Goal: Communication & Community: Participate in discussion

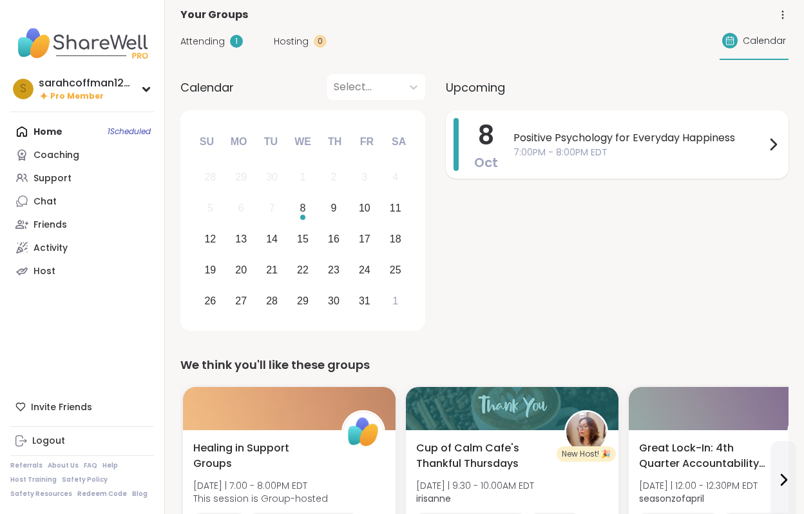
click at [580, 139] on span "Positive Psychology for Everyday Happiness" at bounding box center [640, 137] width 252 height 15
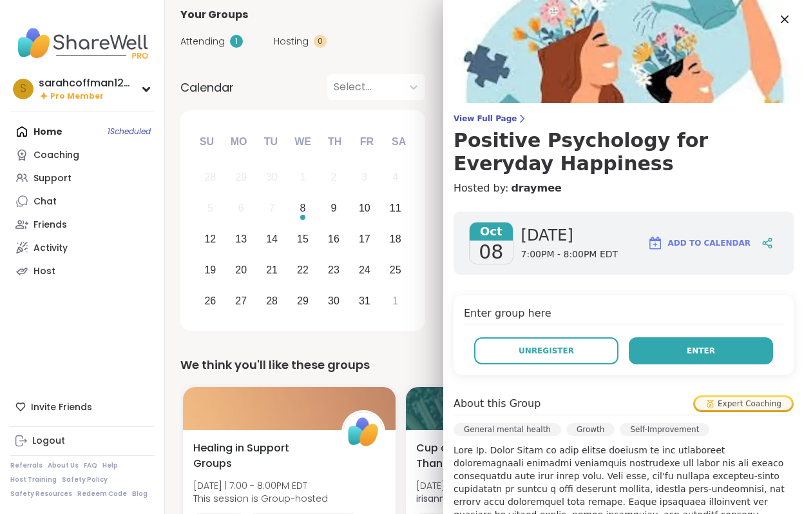
click at [677, 352] on button "Enter" at bounding box center [701, 350] width 144 height 27
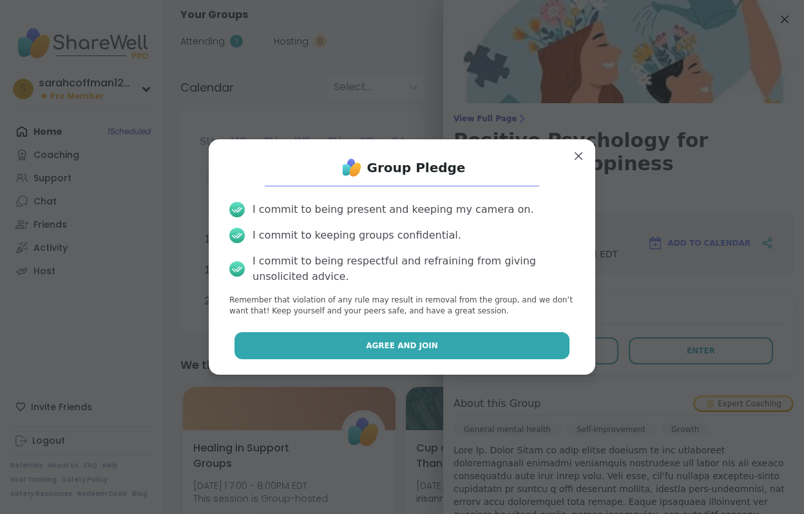
click at [403, 341] on span "Agree and Join" at bounding box center [402, 346] width 72 height 12
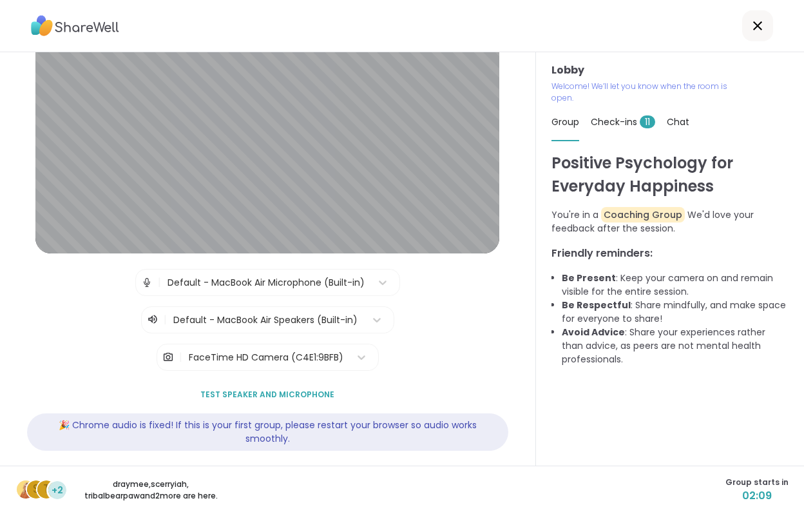
scroll to position [81, 0]
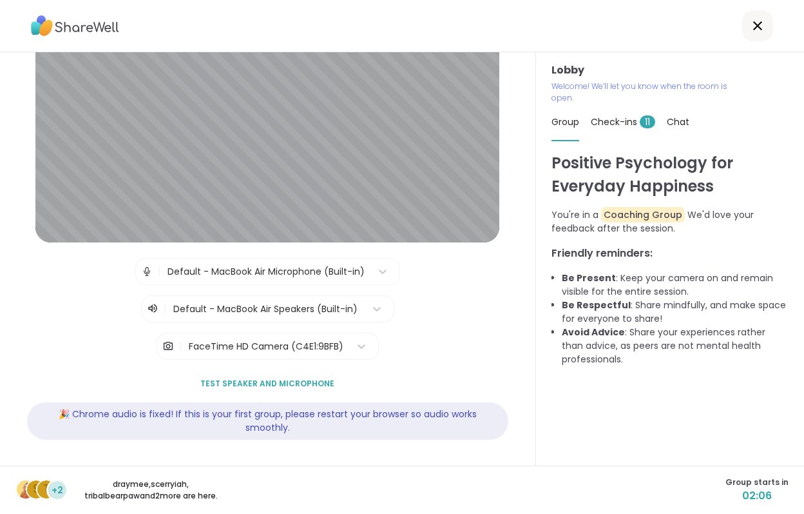
drag, startPoint x: 675, startPoint y: 169, endPoint x: 601, endPoint y: 194, distance: 78.3
click at [675, 169] on h1 "Positive Psychology for Everyday Happiness" at bounding box center [670, 174] width 237 height 46
click at [612, 122] on span "Check-ins 11" at bounding box center [623, 121] width 64 height 13
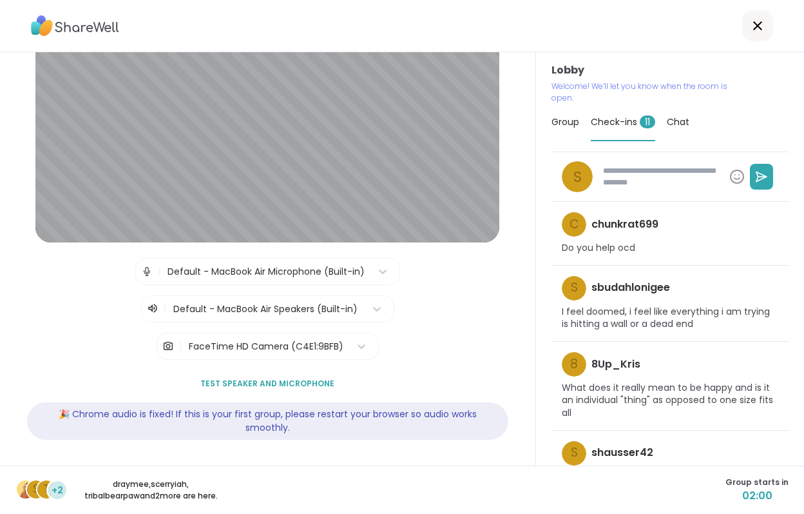
scroll to position [0, 0]
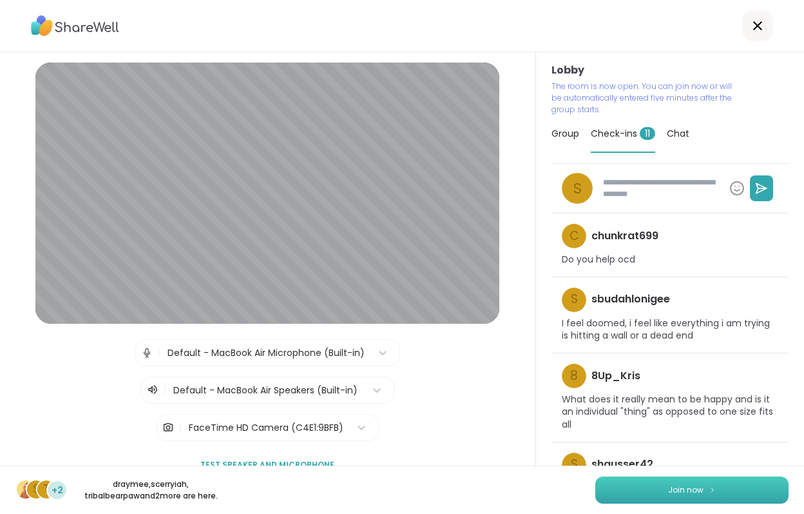
click at [700, 487] on span "Join now" at bounding box center [685, 490] width 35 height 12
type textarea "*"
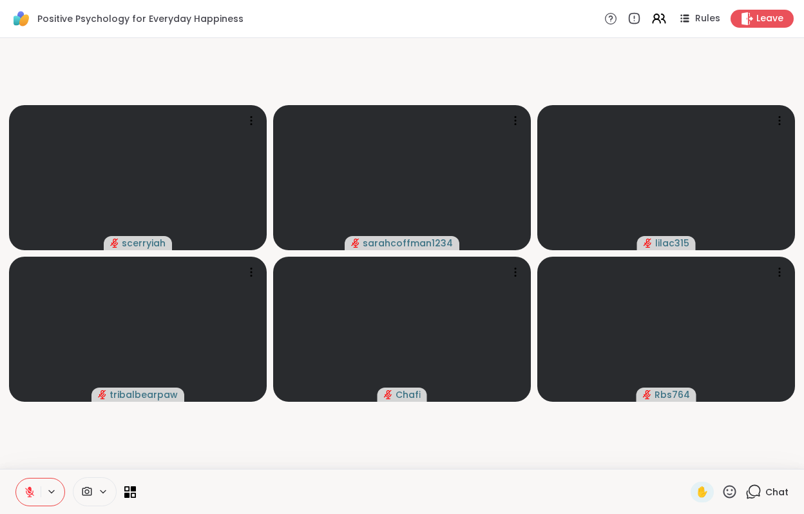
click at [771, 488] on span "Chat" at bounding box center [777, 491] width 23 height 13
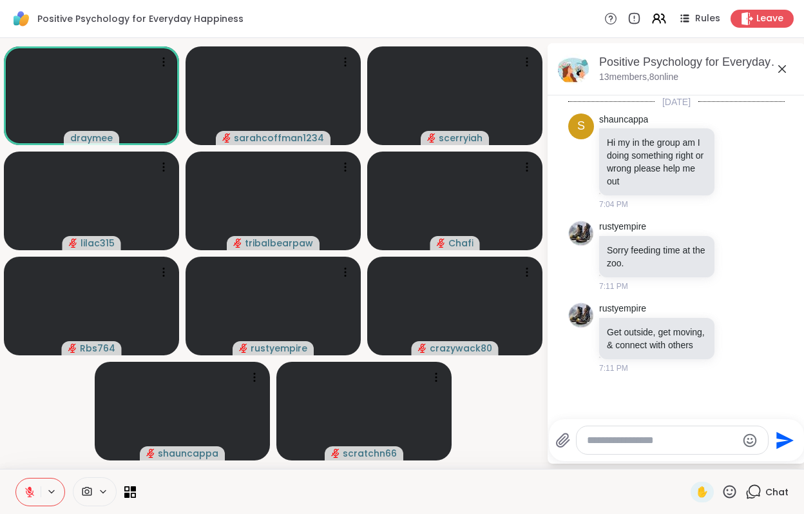
click at [626, 444] on textarea "Type your message" at bounding box center [662, 440] width 150 height 13
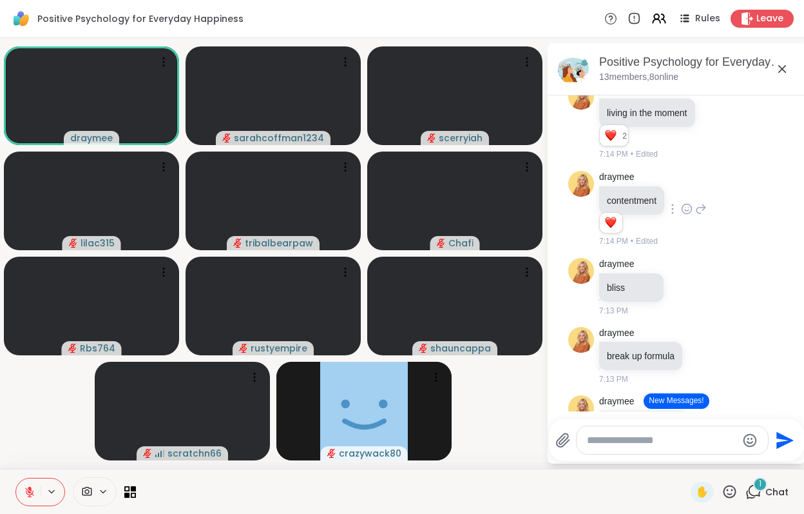
scroll to position [1216, 0]
click at [720, 130] on icon at bounding box center [718, 123] width 12 height 13
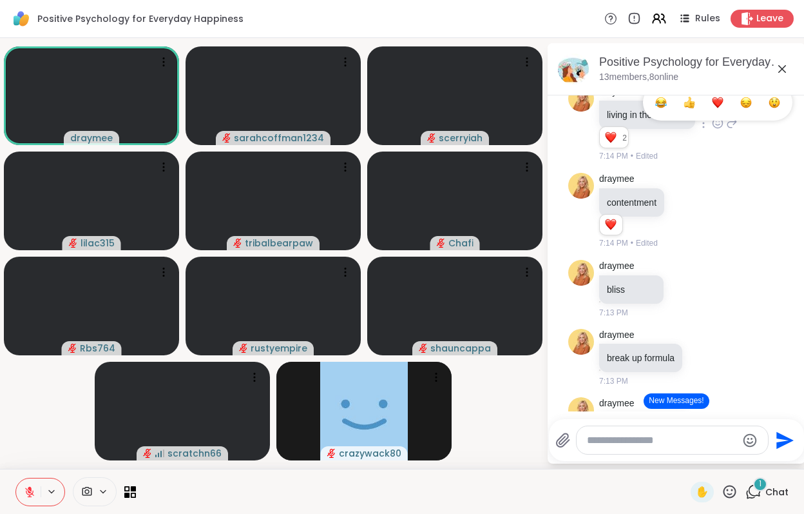
click at [719, 108] on div "Select Reaction: Heart" at bounding box center [718, 103] width 12 height 12
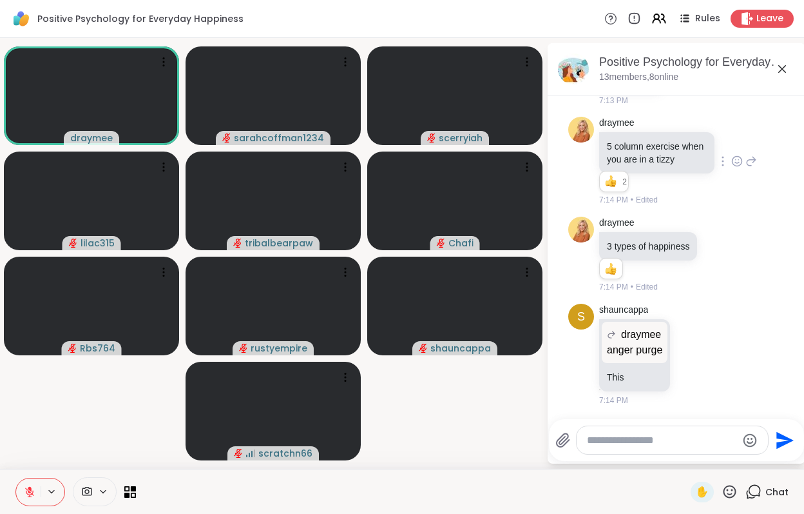
scroll to position [1665, 0]
click at [724, 166] on div at bounding box center [723, 160] width 12 height 15
click at [739, 159] on icon at bounding box center [739, 159] width 0 height 0
click at [604, 144] on div "Select Reaction: Thumbs up" at bounding box center [607, 141] width 12 height 12
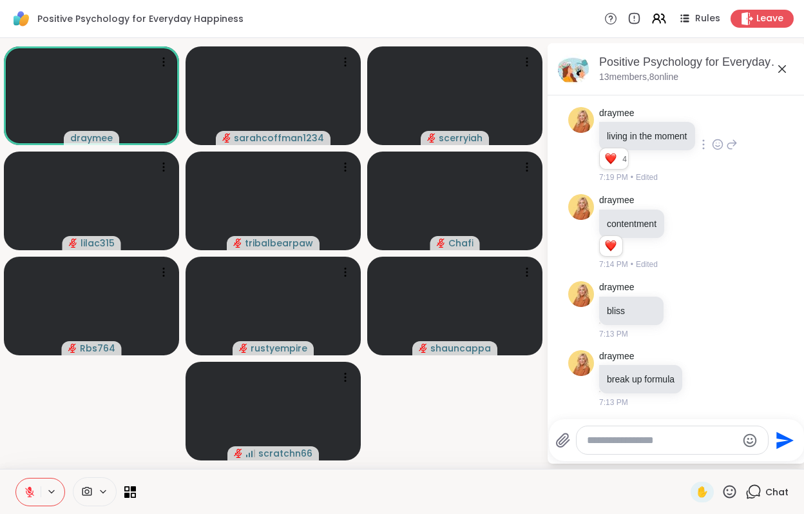
scroll to position [1204, 0]
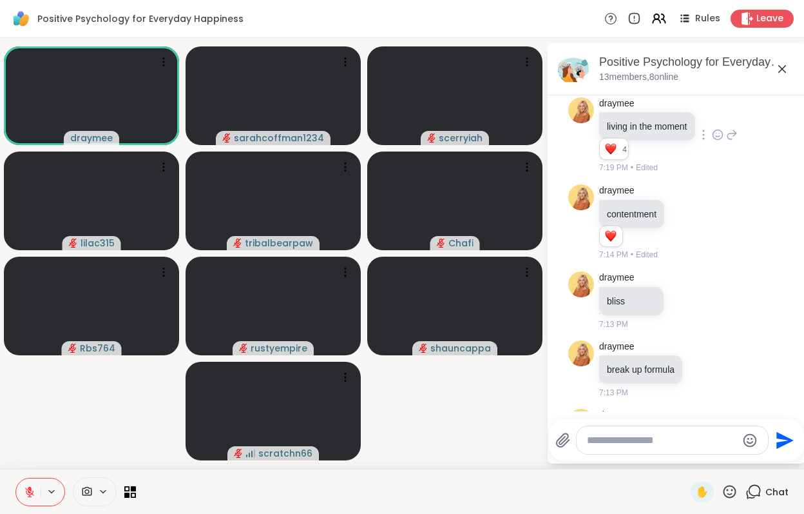
click at [719, 141] on icon at bounding box center [718, 134] width 12 height 13
click at [692, 120] on div "Select Reaction: Thumbs up" at bounding box center [690, 114] width 12 height 12
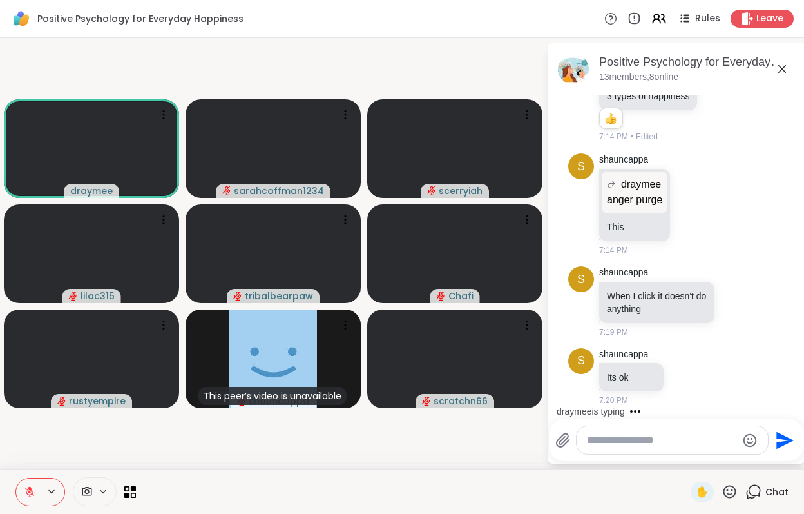
scroll to position [1884, 0]
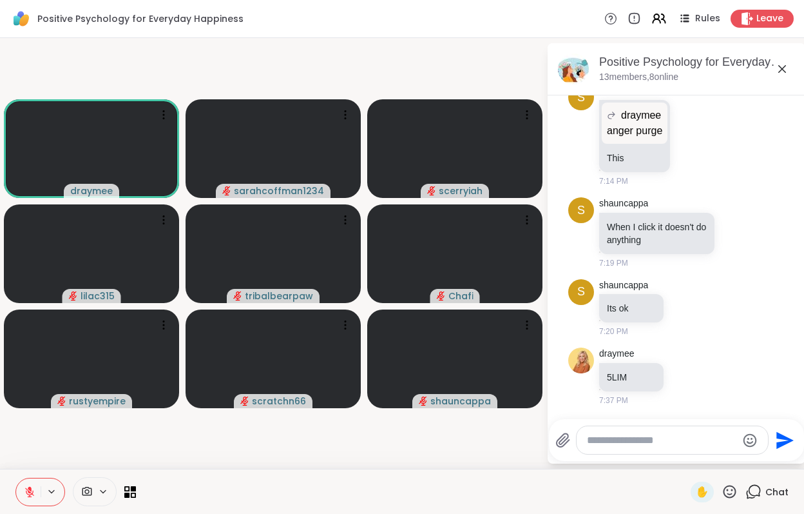
click at [648, 441] on textarea "Type your message" at bounding box center [662, 440] width 150 height 13
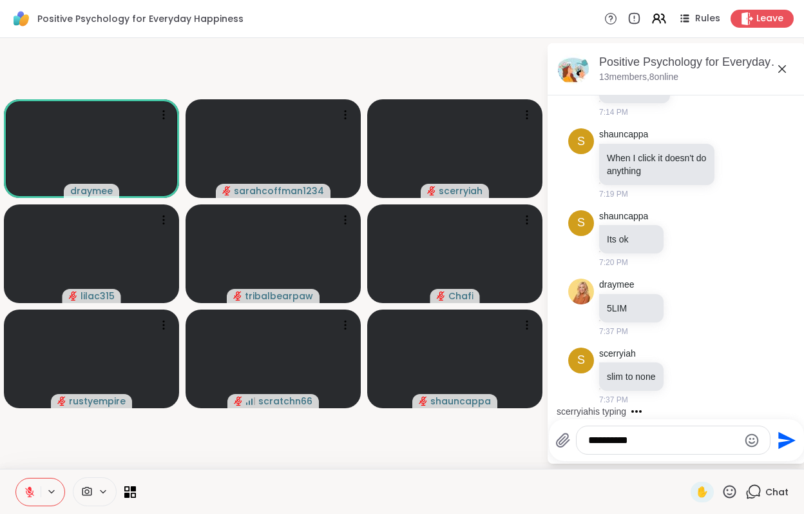
type textarea "**********"
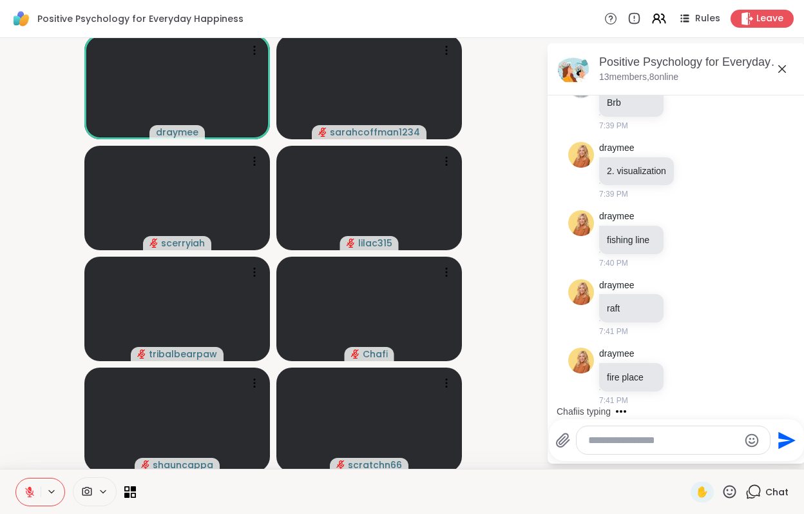
scroll to position [2927, 0]
click at [689, 238] on icon at bounding box center [687, 238] width 12 height 13
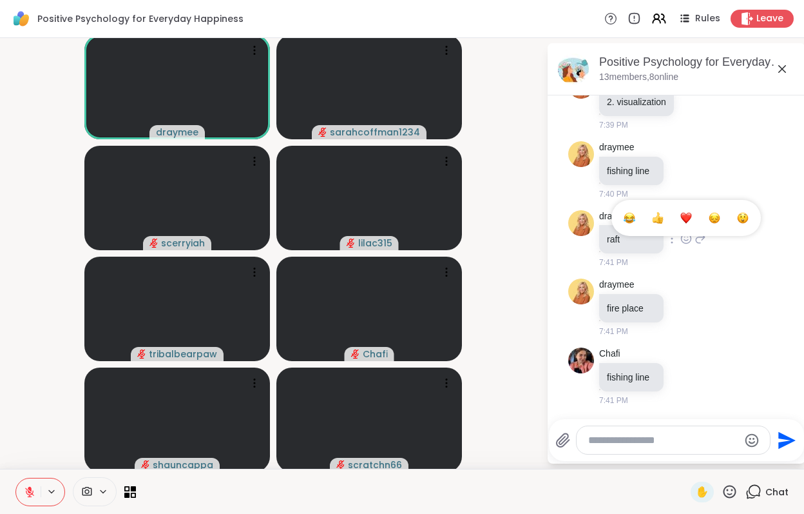
click at [688, 222] on div "Select Reaction: Heart" at bounding box center [687, 218] width 12 height 12
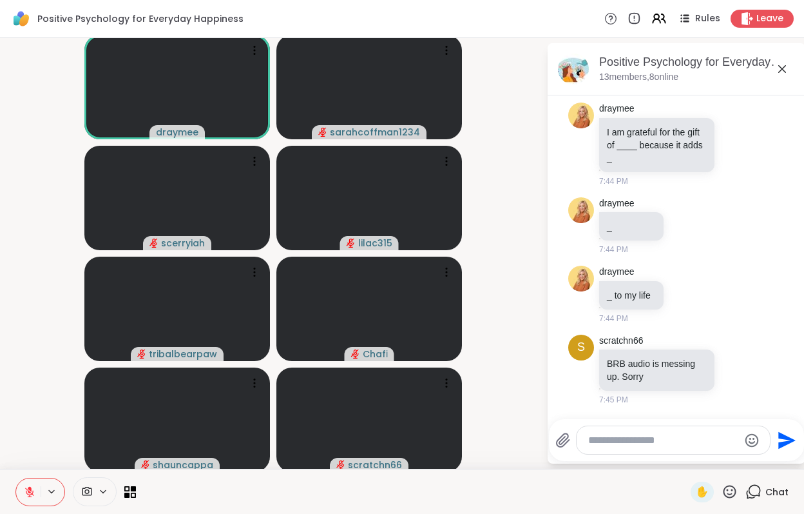
scroll to position [3959, 0]
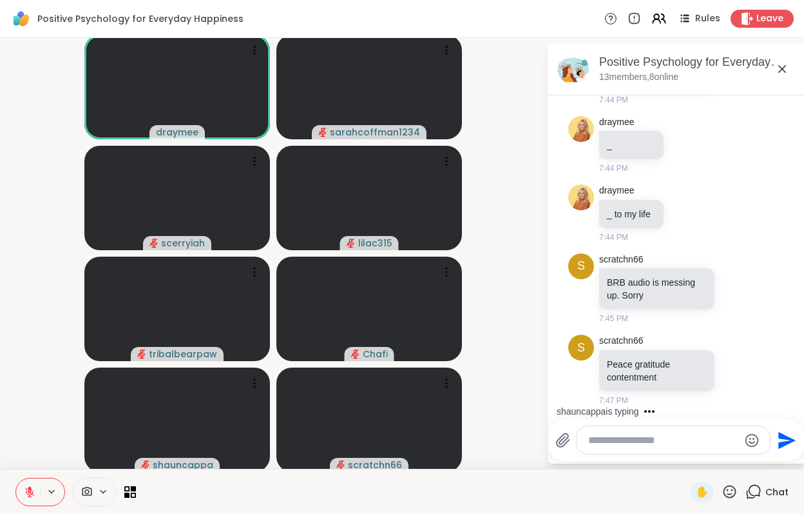
click at [641, 440] on textarea "Type your message" at bounding box center [663, 440] width 150 height 13
type textarea "*"
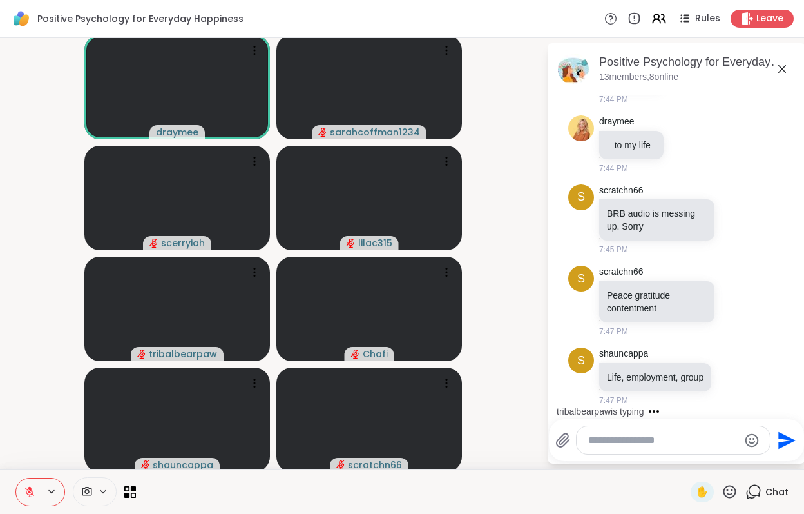
click at [633, 441] on textarea "Type your message" at bounding box center [663, 440] width 150 height 13
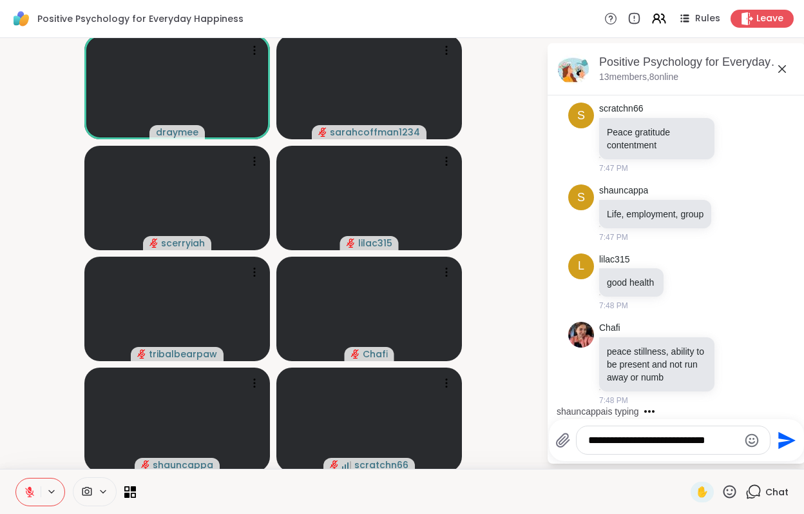
scroll to position [4285, 0]
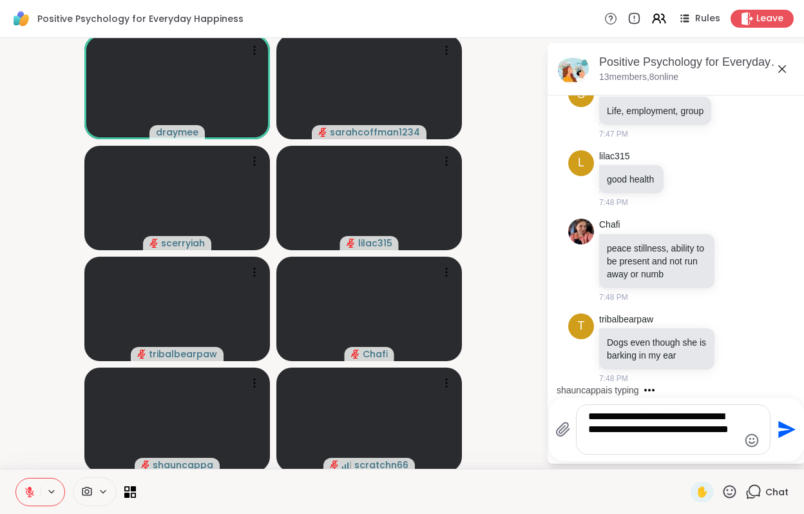
type textarea "**********"
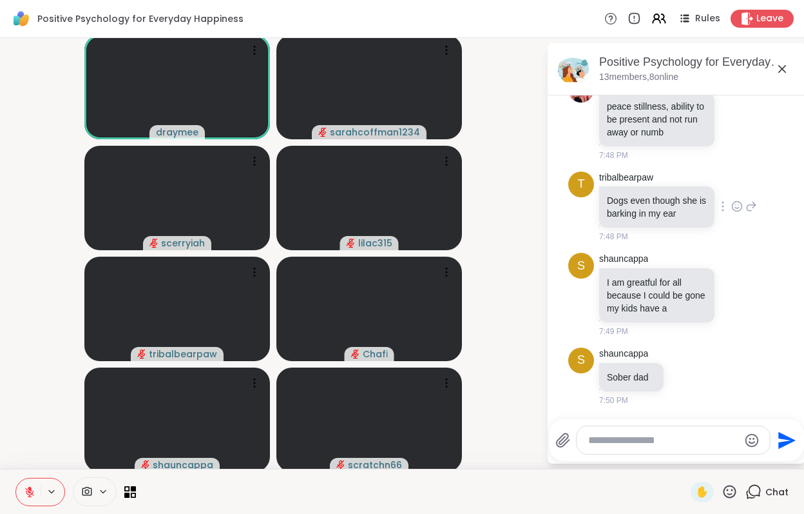
scroll to position [4467, 0]
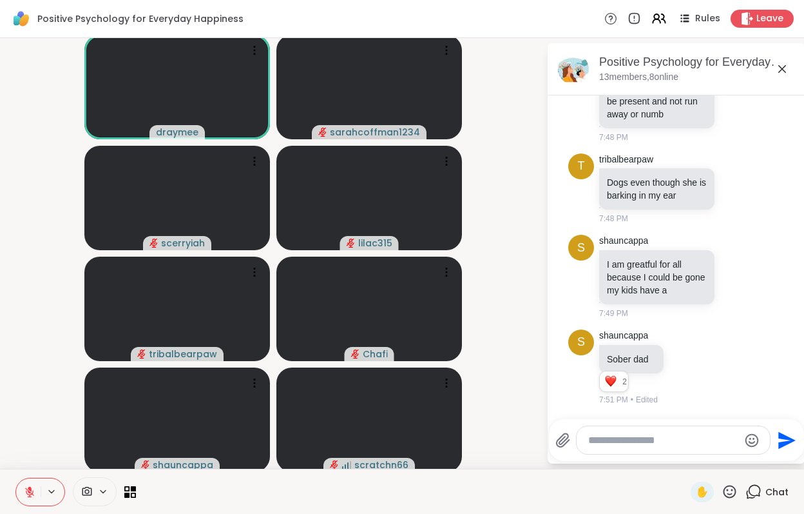
click at [647, 440] on textarea "Type your message" at bounding box center [663, 440] width 150 height 13
type textarea "********"
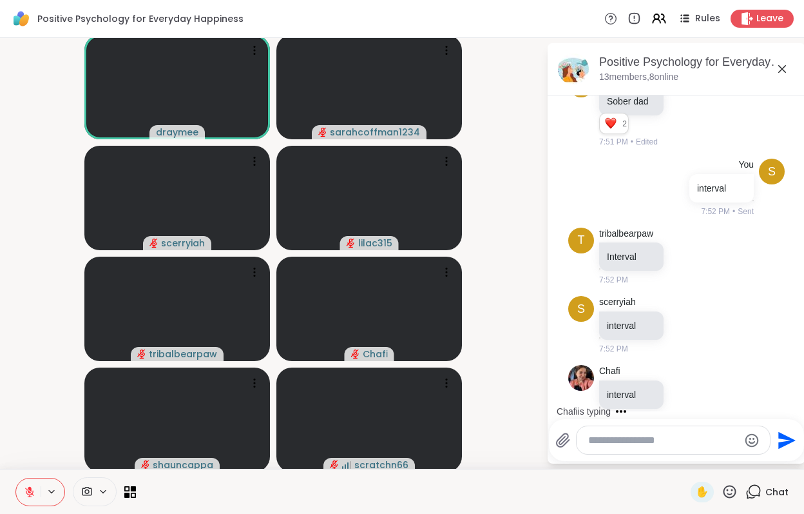
scroll to position [4742, 0]
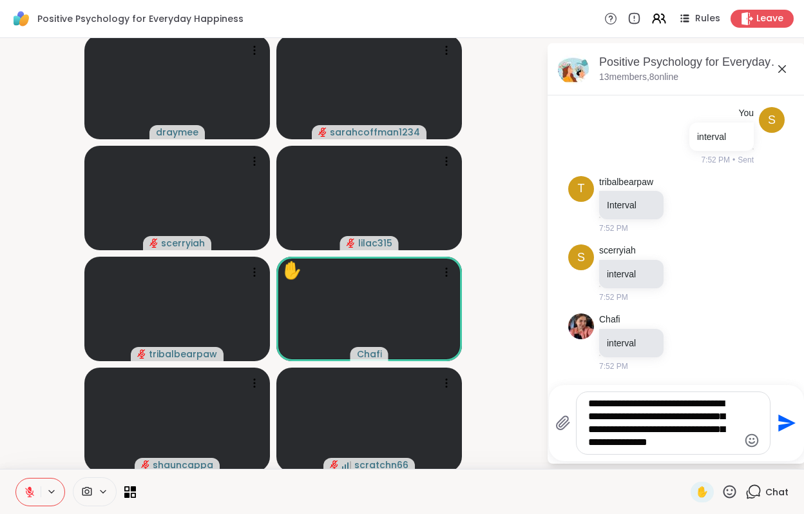
type textarea "**********"
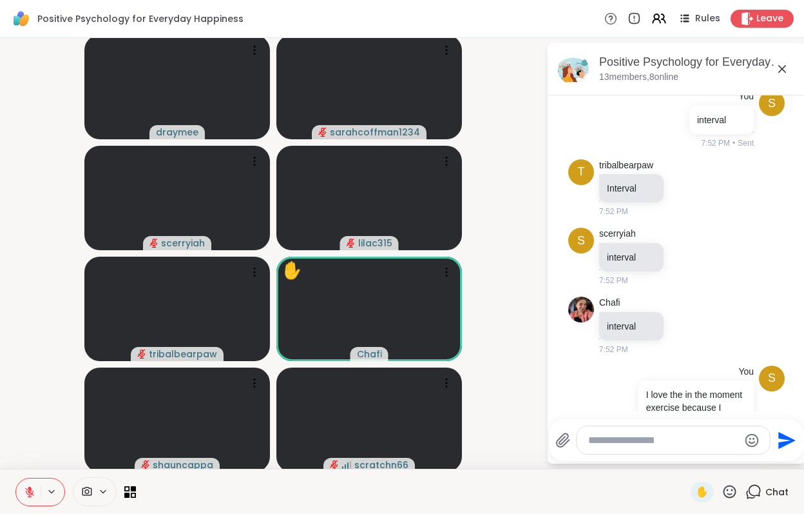
scroll to position [4875, 0]
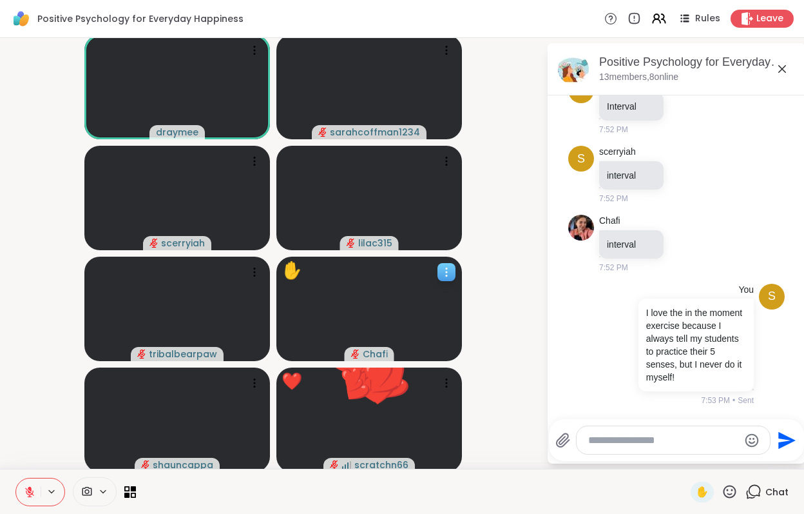
click at [387, 284] on video at bounding box center [369, 308] width 186 height 104
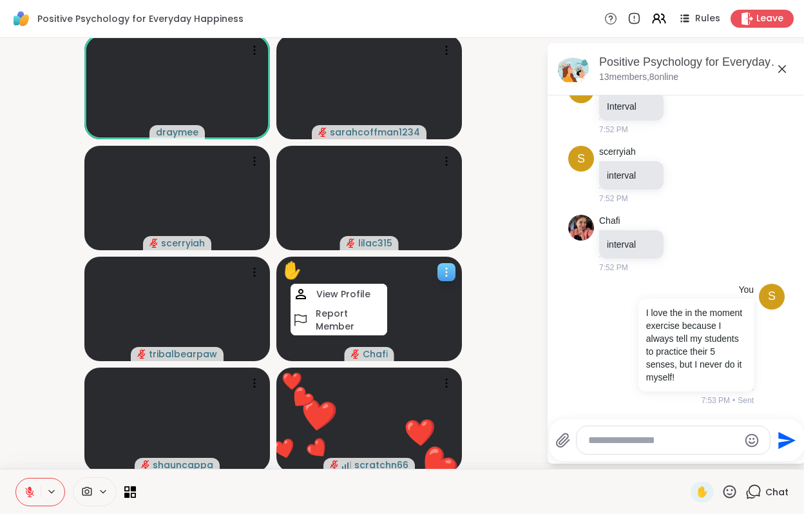
click at [387, 284] on video at bounding box center [369, 308] width 186 height 104
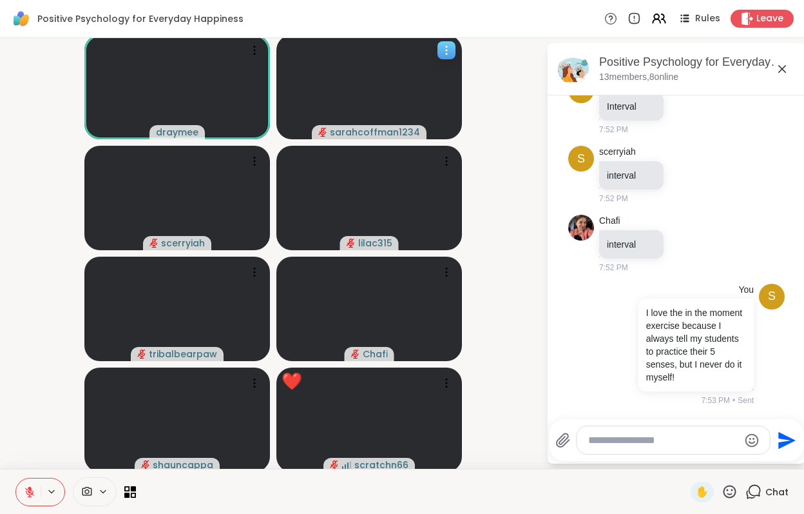
click at [440, 54] on icon at bounding box center [446, 50] width 13 height 13
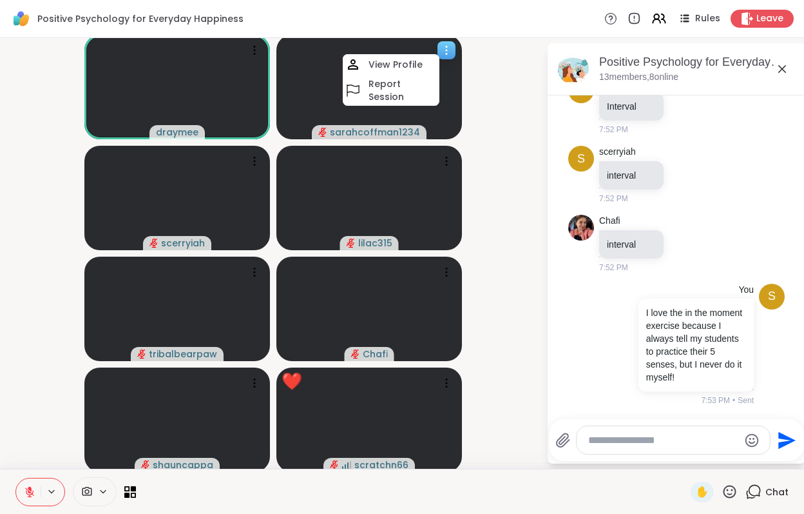
click at [444, 51] on icon at bounding box center [446, 50] width 13 height 13
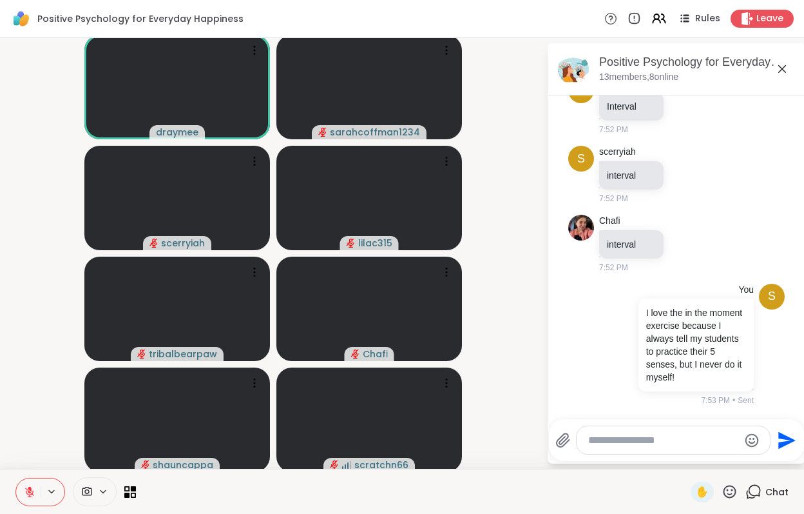
drag, startPoint x: 365, startPoint y: 90, endPoint x: 564, endPoint y: 251, distance: 256.5
click at [564, 251] on div "draymee sarahcoffman1234 scerryiah lilac315 tribalbearpaw Chafi shauncappa scra…" at bounding box center [402, 253] width 804 height 430
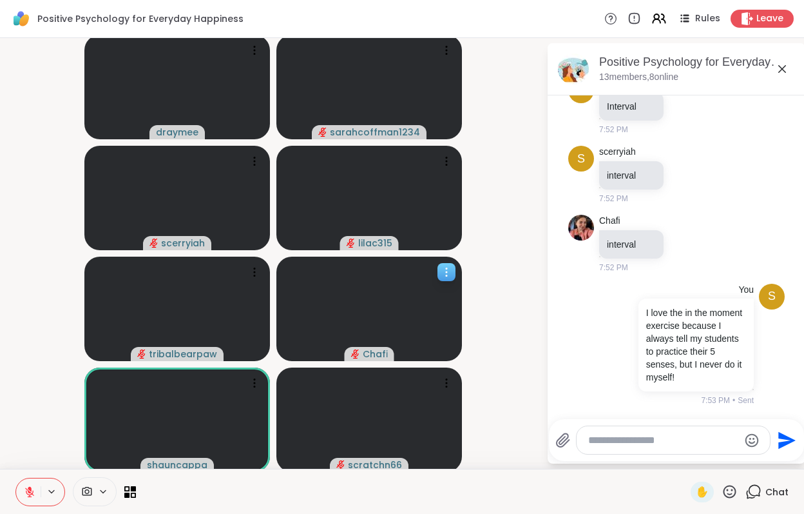
click at [441, 274] on icon at bounding box center [446, 272] width 13 height 13
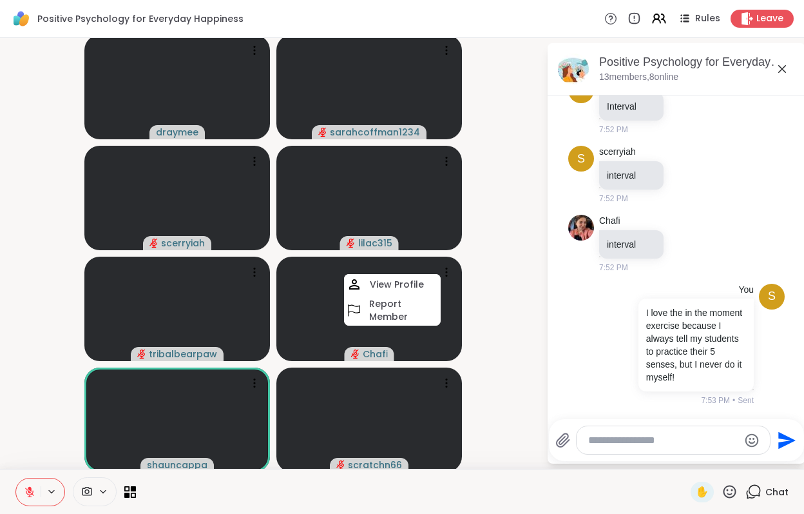
click at [521, 215] on video-player-container "draymee sarahcoffman1234 scerryiah lilac315 tribalbearpaw Chafi View Profile Re…" at bounding box center [273, 253] width 531 height 420
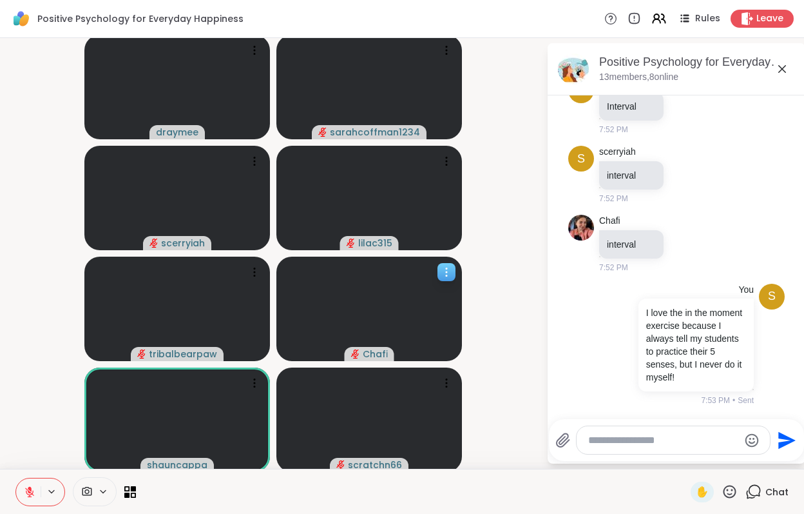
click at [380, 354] on span "Chafi" at bounding box center [375, 353] width 25 height 13
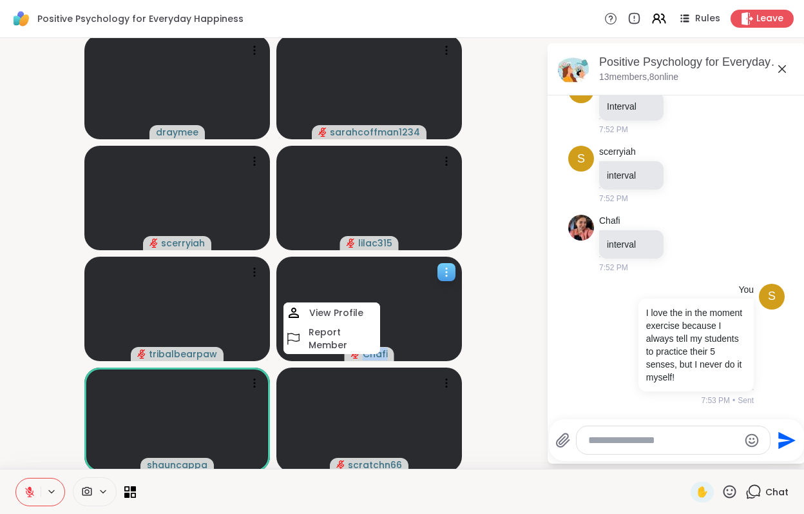
click at [380, 354] on span "Chafi" at bounding box center [375, 353] width 25 height 13
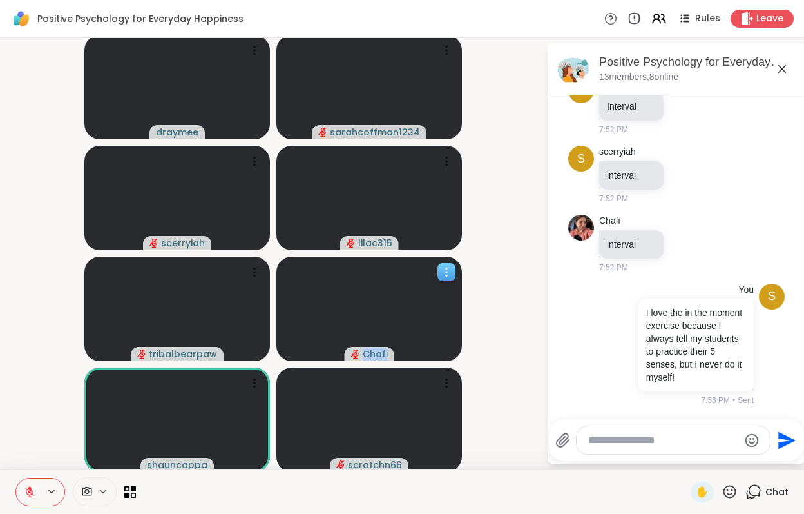
click at [374, 302] on video at bounding box center [369, 308] width 186 height 104
click at [536, 249] on video-player-container "draymee sarahcoffman1234 scerryiah lilac315 tribalbearpaw Chafi shauncappa scra…" at bounding box center [273, 253] width 531 height 420
click at [356, 81] on video at bounding box center [369, 87] width 186 height 104
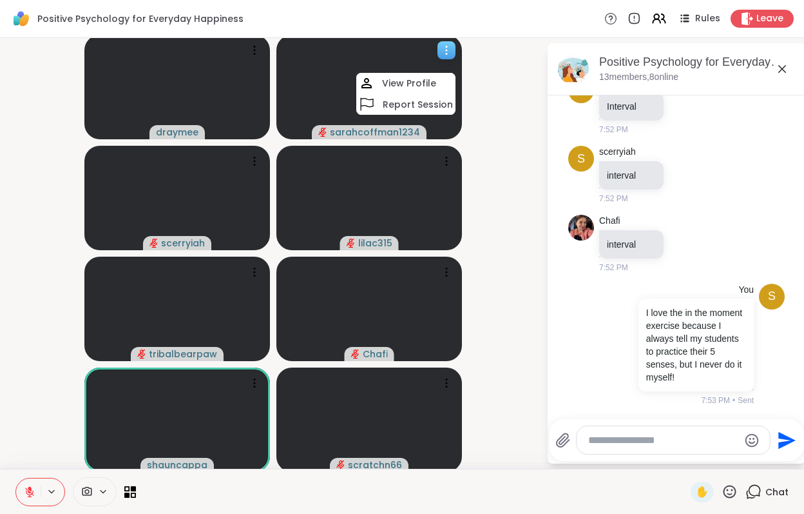
click at [329, 76] on video at bounding box center [369, 87] width 186 height 104
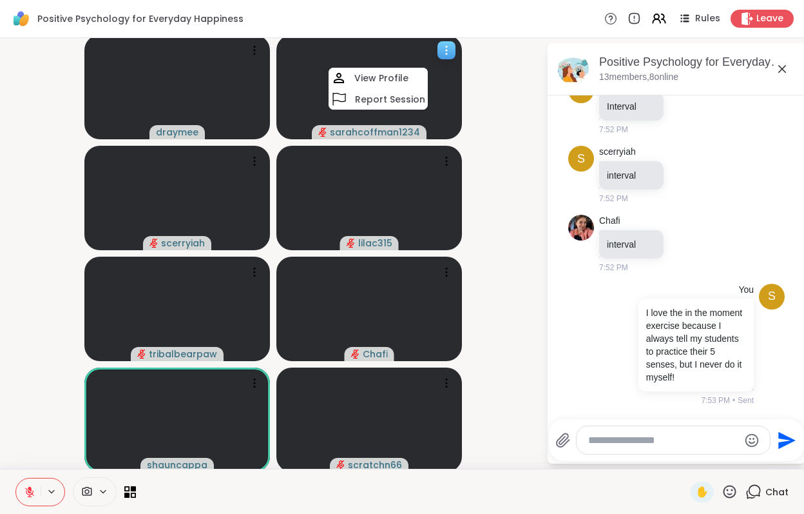
click at [442, 57] on div at bounding box center [447, 50] width 18 height 18
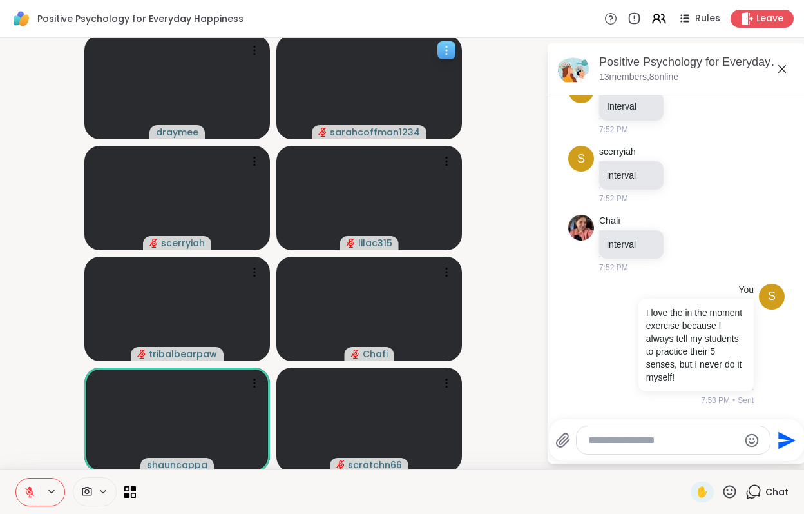
click at [442, 52] on icon at bounding box center [446, 50] width 13 height 13
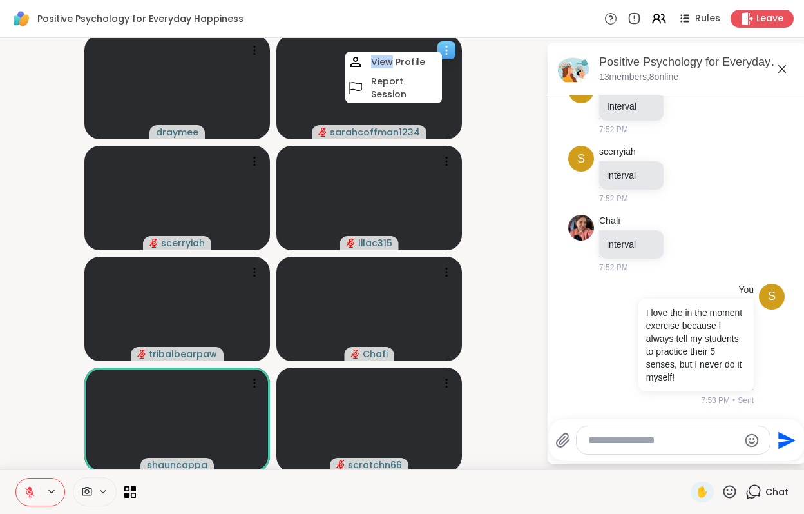
click at [442, 52] on icon at bounding box center [446, 50] width 13 height 13
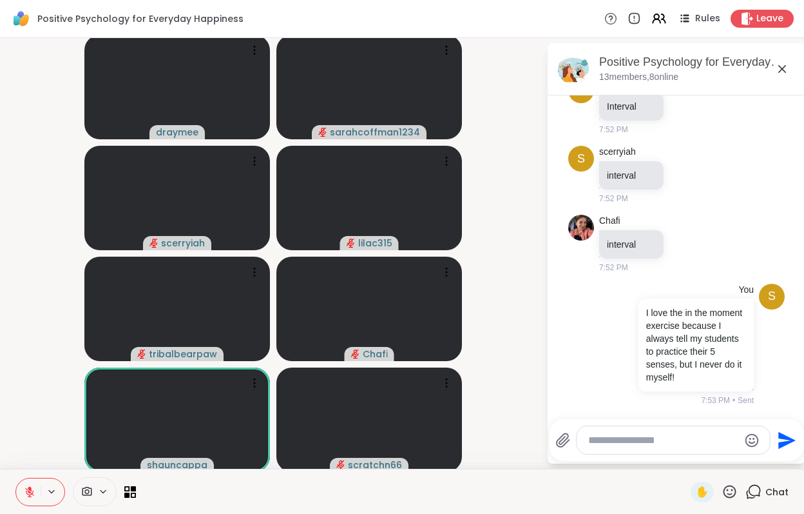
click at [504, 111] on video-player-container "draymee sarahcoffman1234 scerryiah lilac315 tribalbearpaw Chafi shauncappa scra…" at bounding box center [273, 253] width 531 height 420
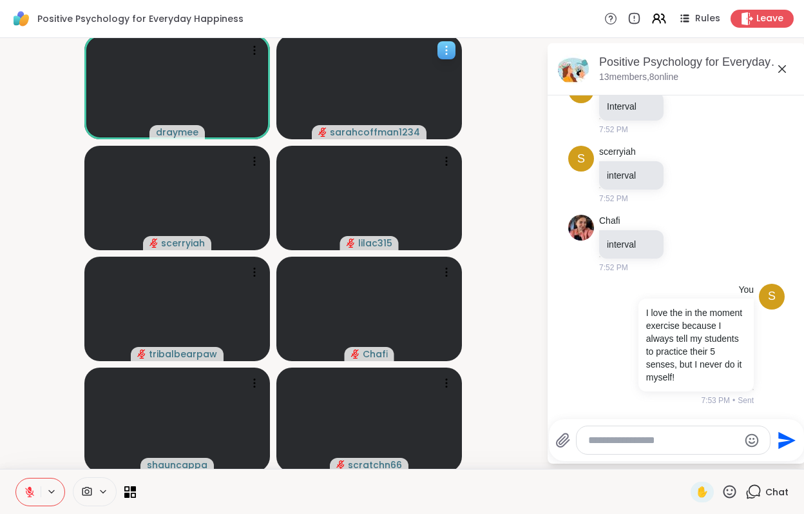
click at [351, 132] on span "sarahcoffman1234" at bounding box center [375, 132] width 90 height 13
click at [338, 132] on span "sarahcoffman1234" at bounding box center [375, 132] width 90 height 13
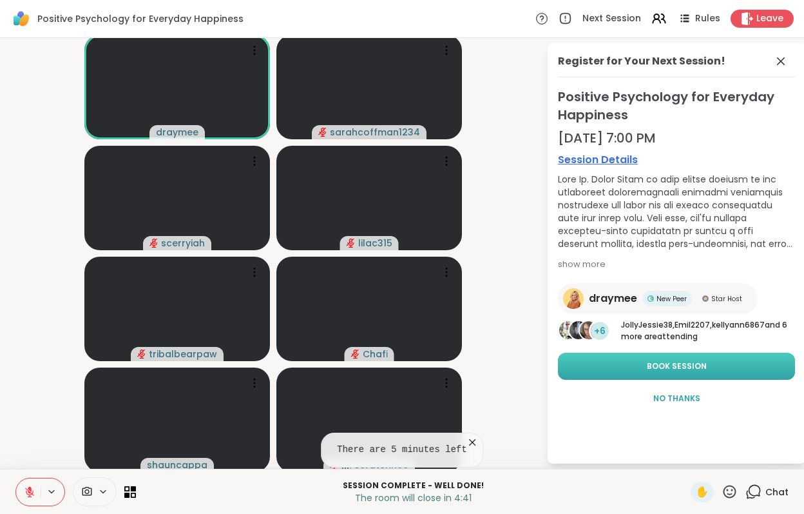
click at [648, 359] on button "Book Session" at bounding box center [676, 365] width 237 height 27
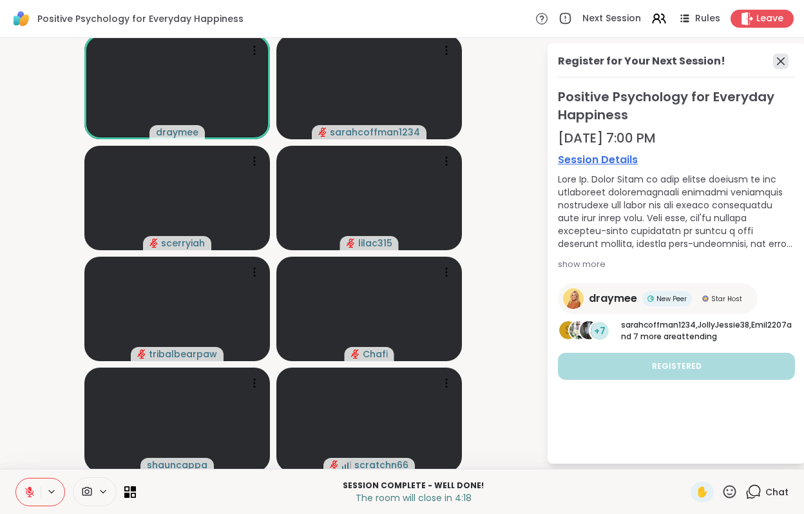
click at [780, 68] on icon at bounding box center [780, 60] width 15 height 15
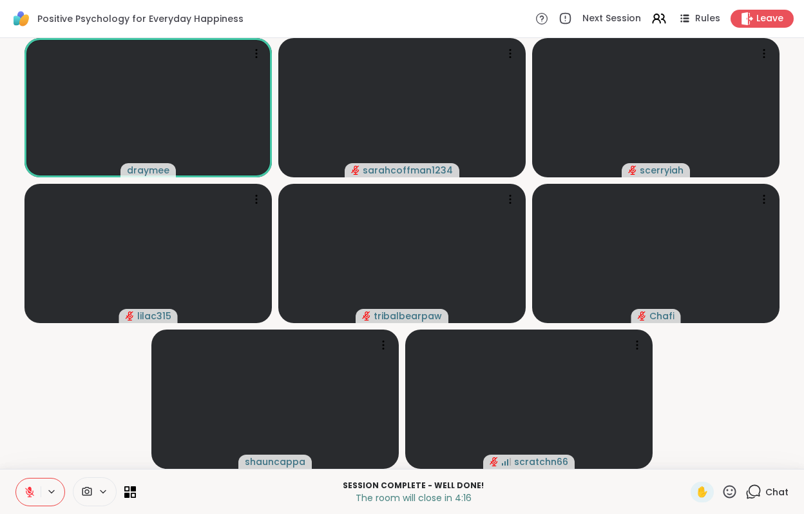
click at [751, 492] on icon at bounding box center [754, 491] width 16 height 16
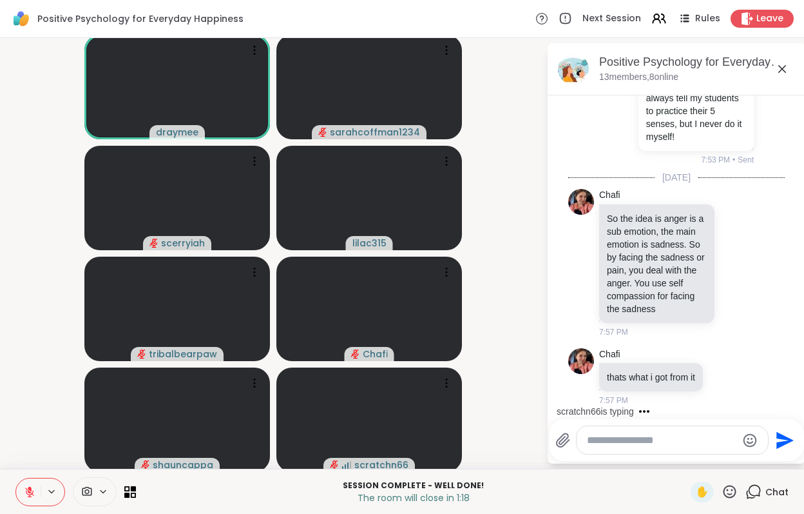
scroll to position [5184, 0]
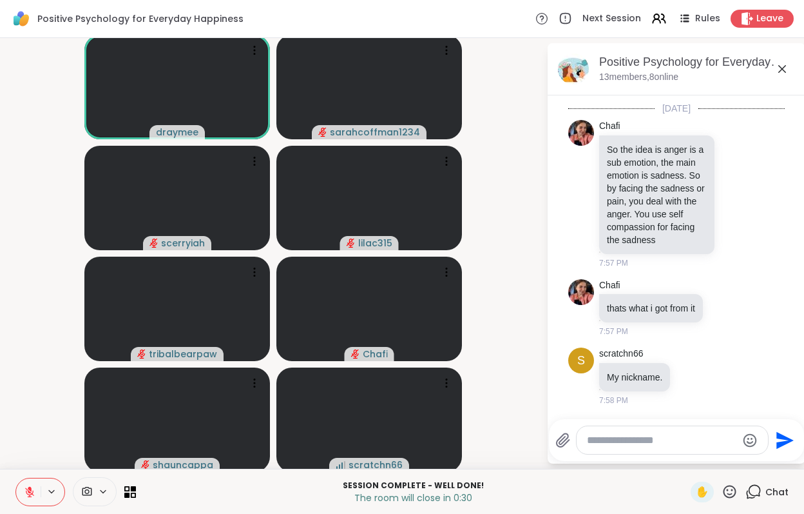
click at [733, 495] on icon at bounding box center [730, 491] width 16 height 16
click at [699, 465] on span "❤️" at bounding box center [692, 457] width 13 height 15
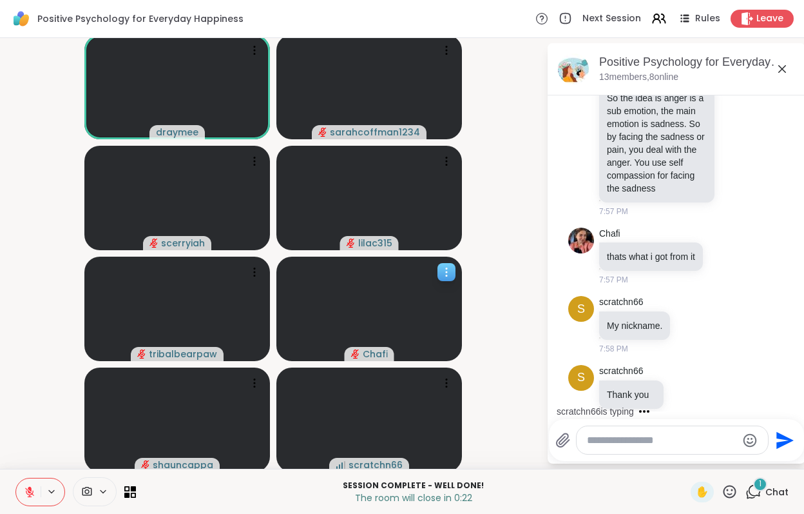
scroll to position [5253, 0]
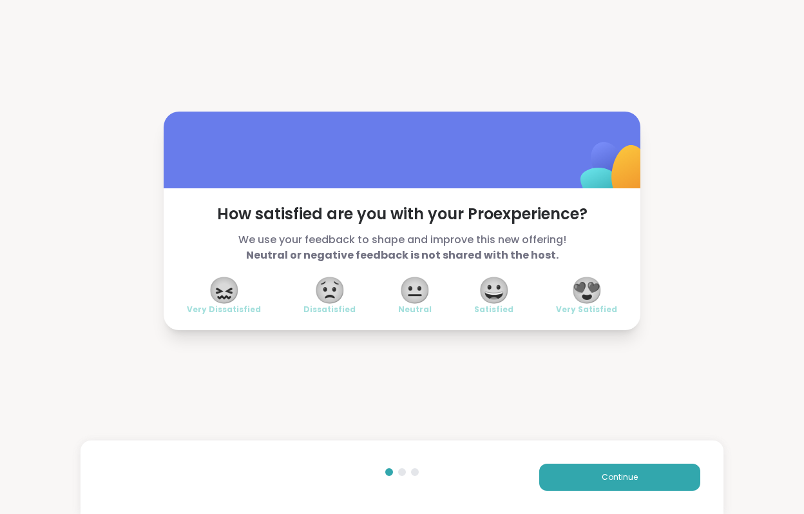
click at [496, 289] on span "😀" at bounding box center [494, 289] width 32 height 23
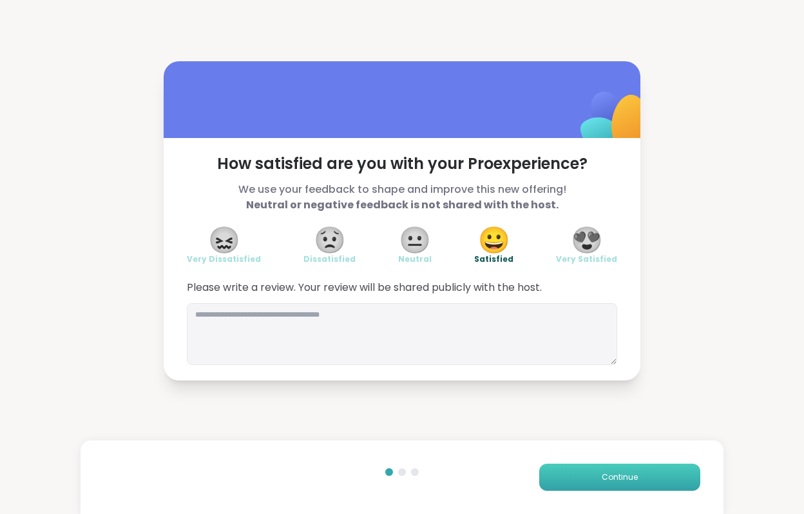
click at [582, 479] on button "Continue" at bounding box center [619, 476] width 161 height 27
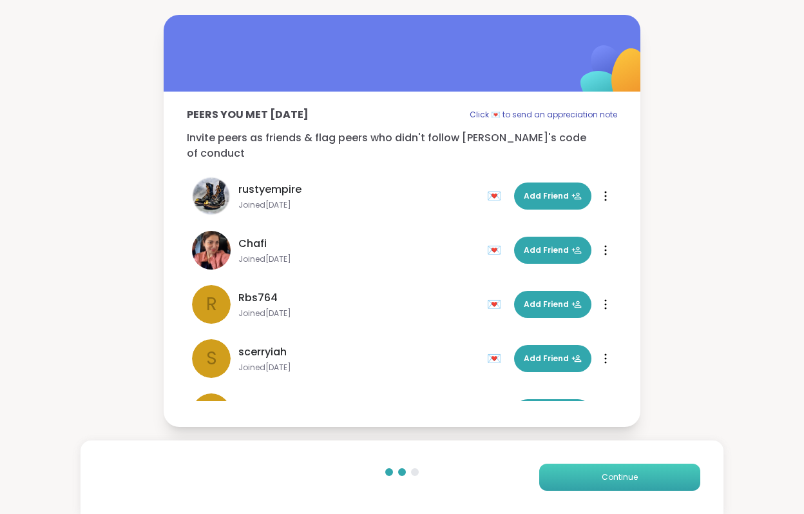
click at [595, 481] on button "Continue" at bounding box center [619, 476] width 161 height 27
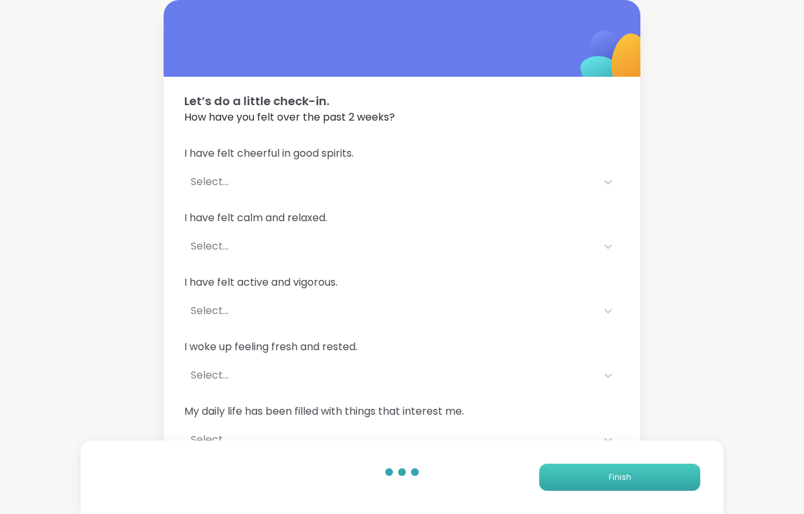
click at [595, 481] on button "Finish" at bounding box center [619, 476] width 161 height 27
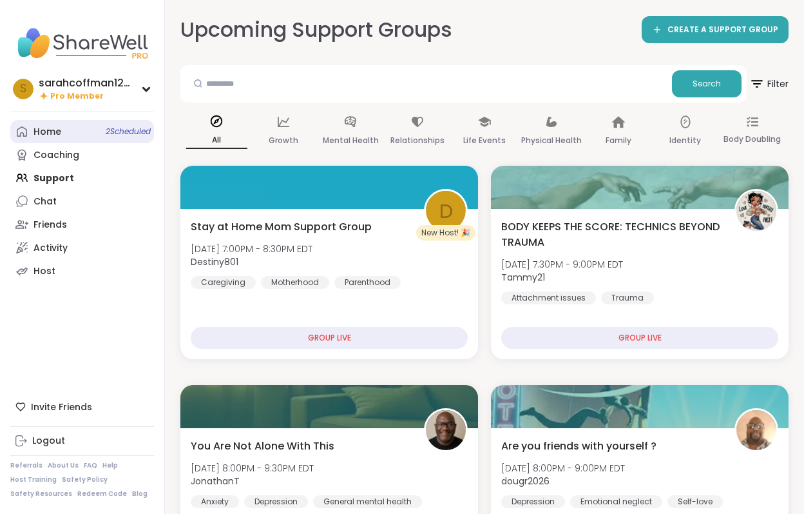
click at [111, 139] on link "Home 2 Scheduled" at bounding box center [82, 131] width 144 height 23
